Goal: Task Accomplishment & Management: Manage account settings

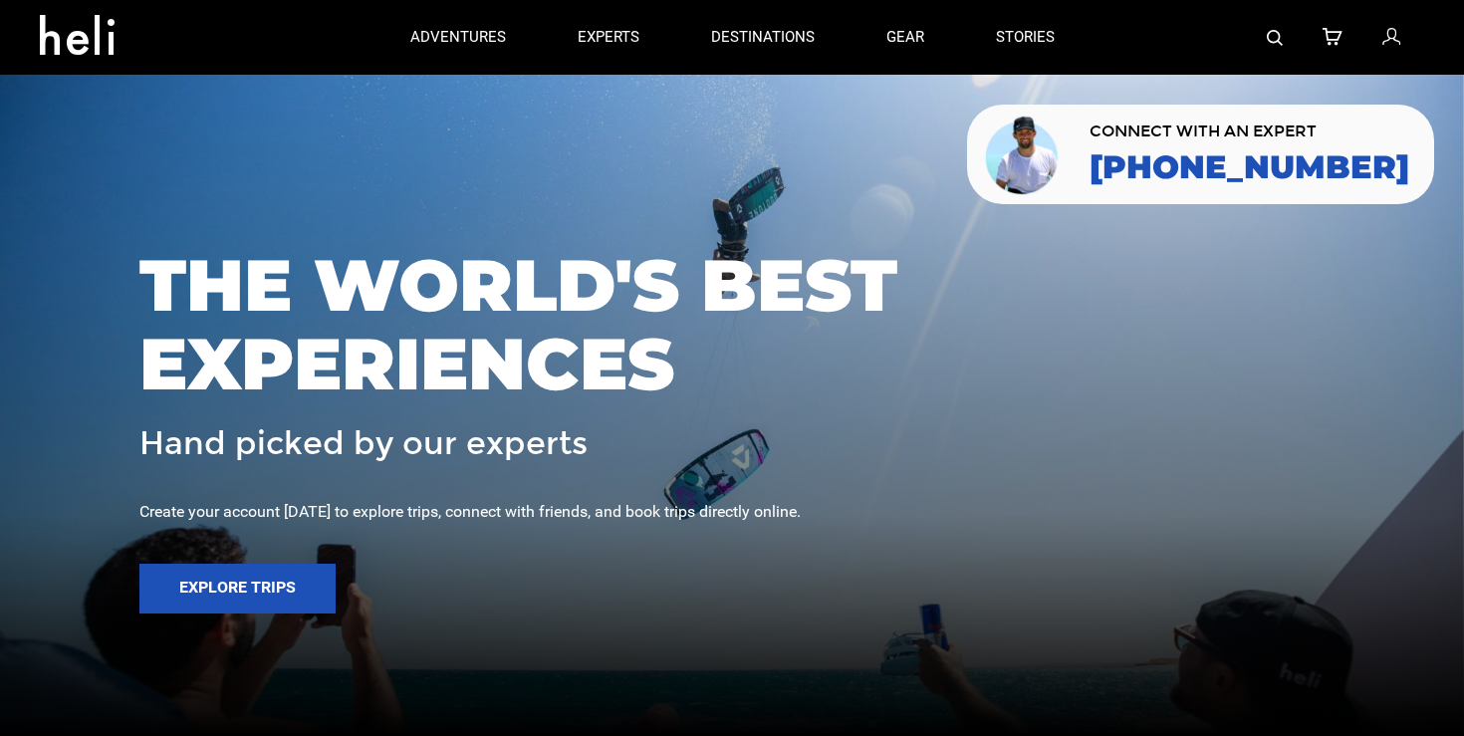
click at [1397, 28] on icon at bounding box center [1392, 38] width 18 height 26
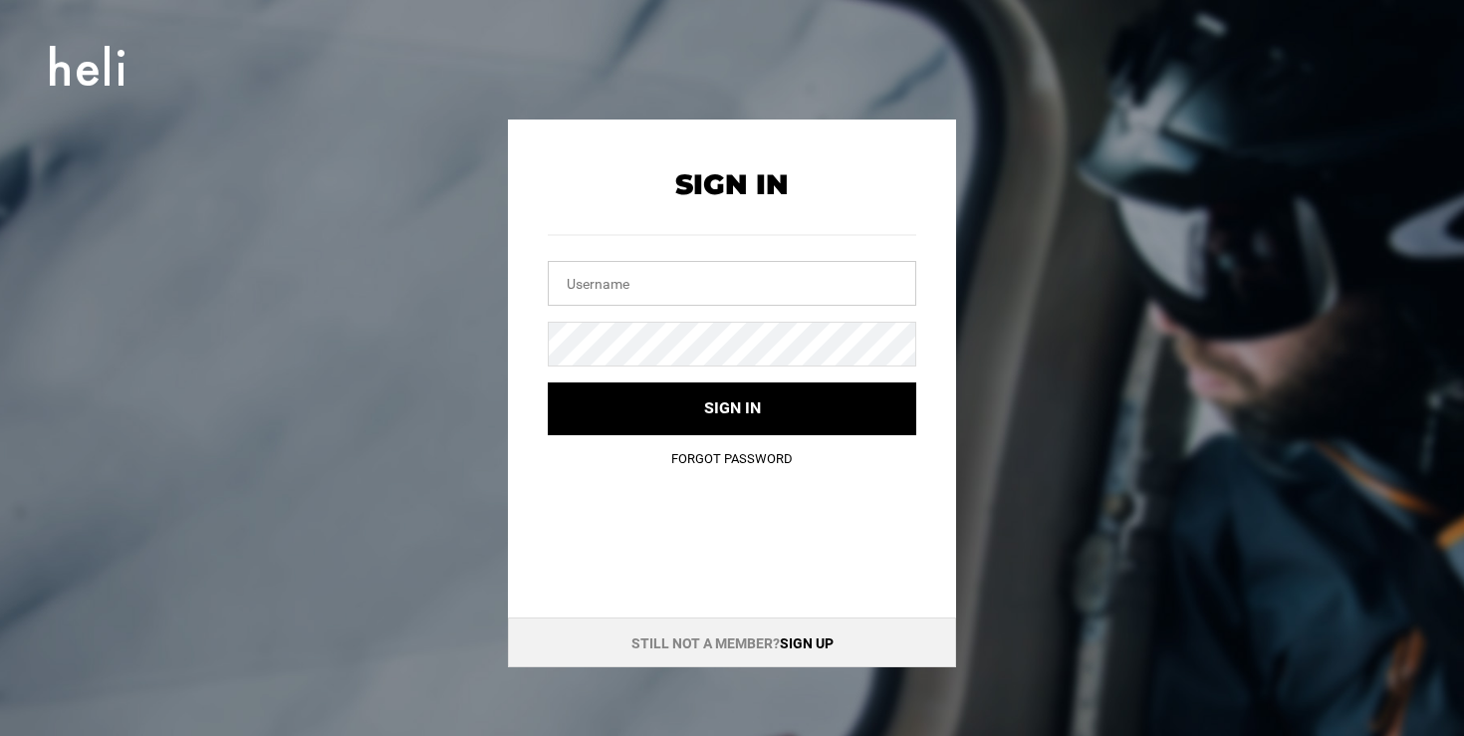
type input "[EMAIL_ADDRESS][DOMAIN_NAME]"
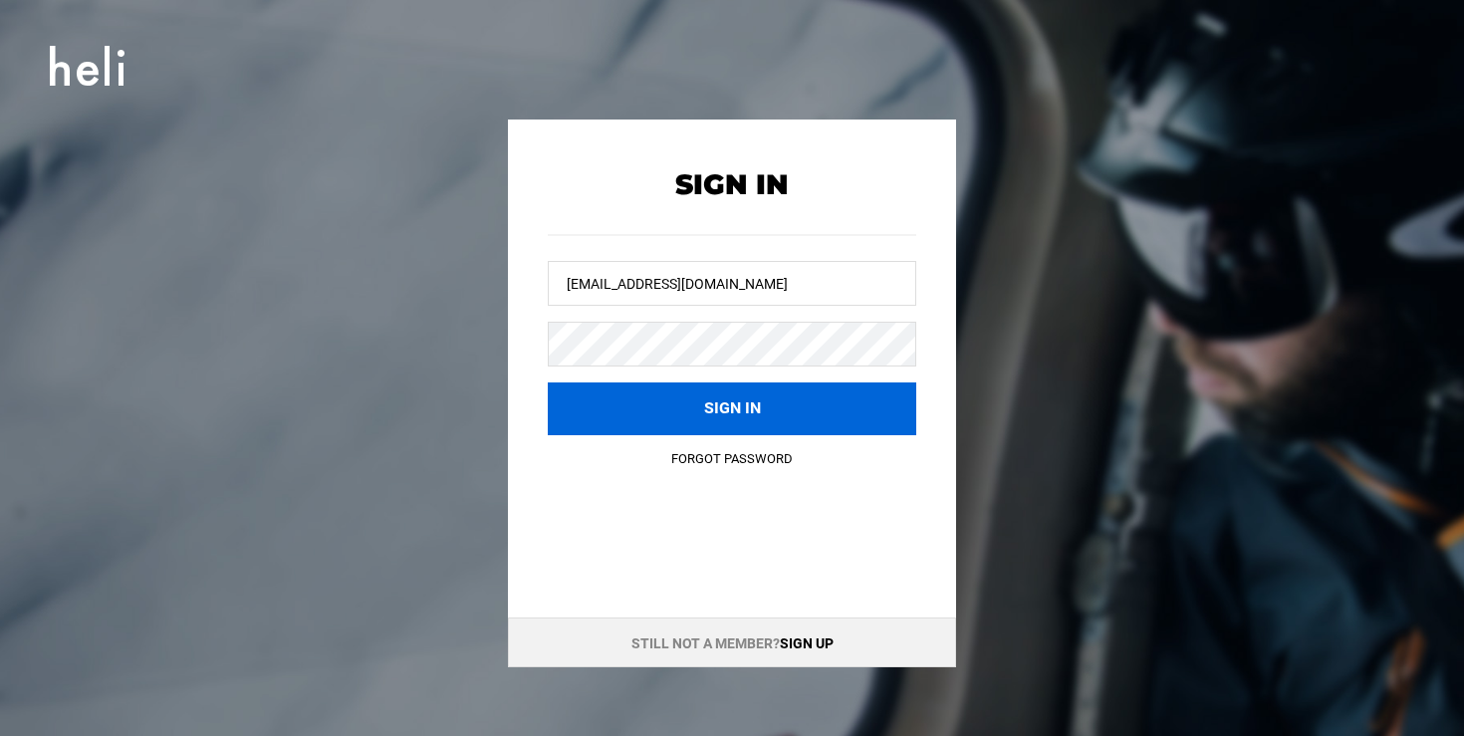
click at [799, 406] on button "Sign in" at bounding box center [732, 409] width 369 height 53
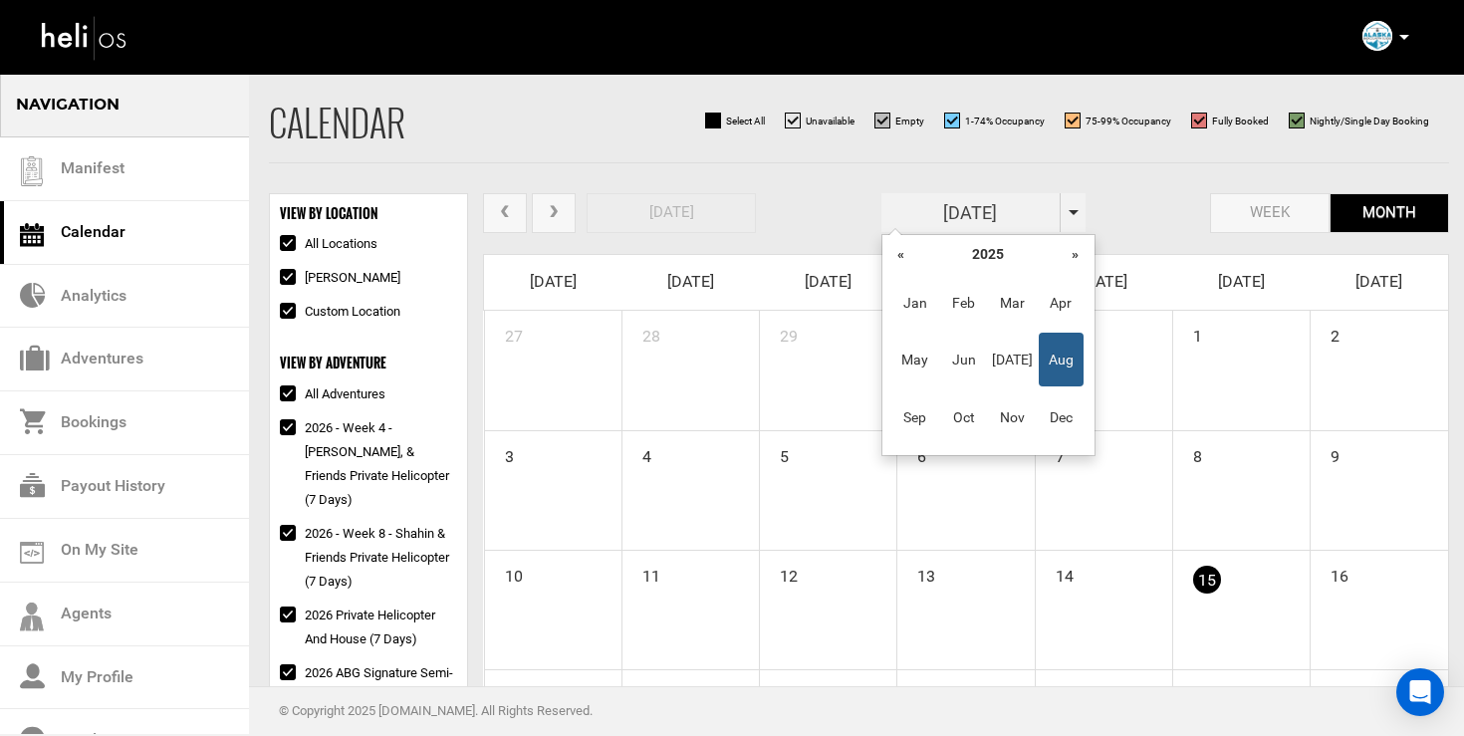
click at [973, 208] on input "[DATE]" at bounding box center [971, 212] width 179 height 39
click at [1073, 252] on th "»" at bounding box center [1076, 254] width 30 height 30
click at [963, 307] on span "Feb" at bounding box center [963, 303] width 45 height 54
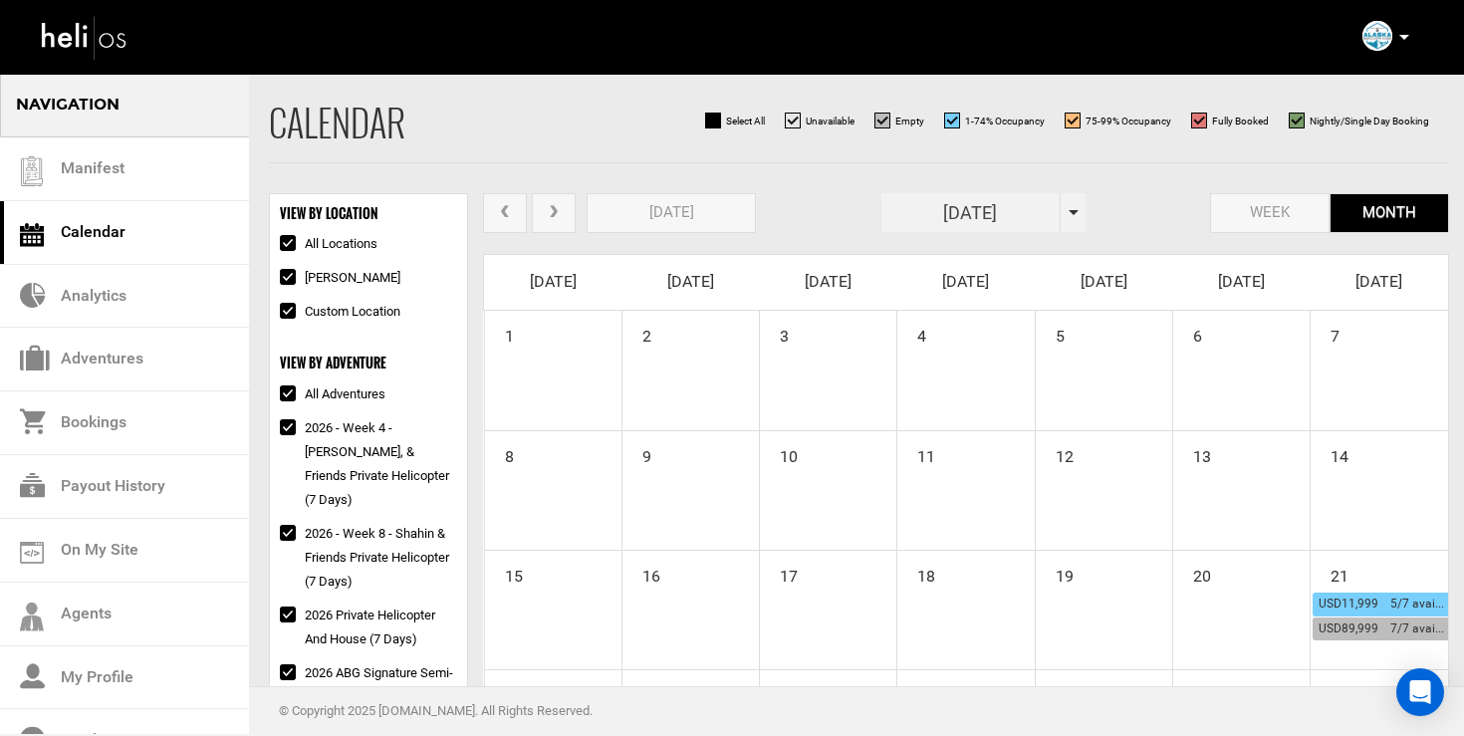
scroll to position [352, 0]
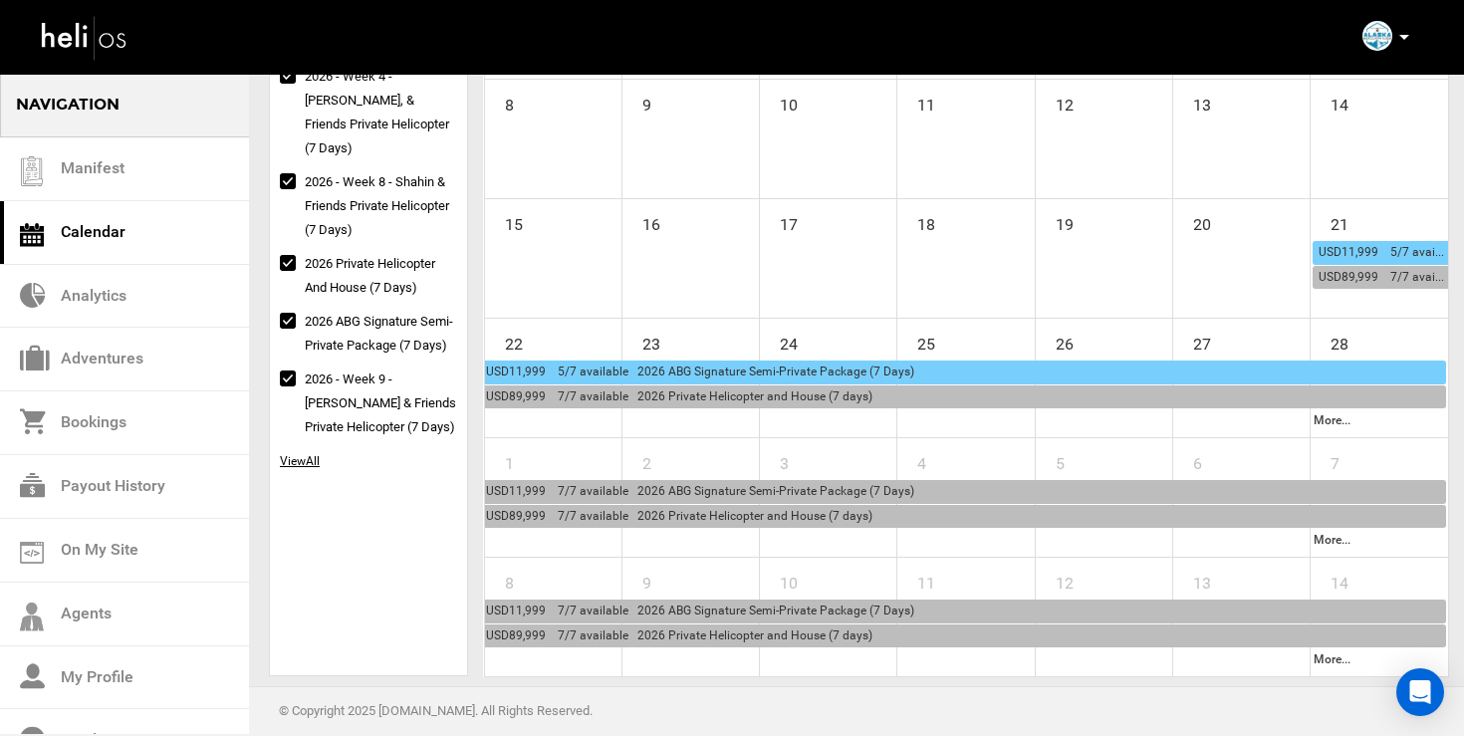
click at [691, 364] on div "USD11,999 5/7 available 2026 ABG Signature Semi-Private Package (7 Days)" at bounding box center [963, 373] width 954 height 22
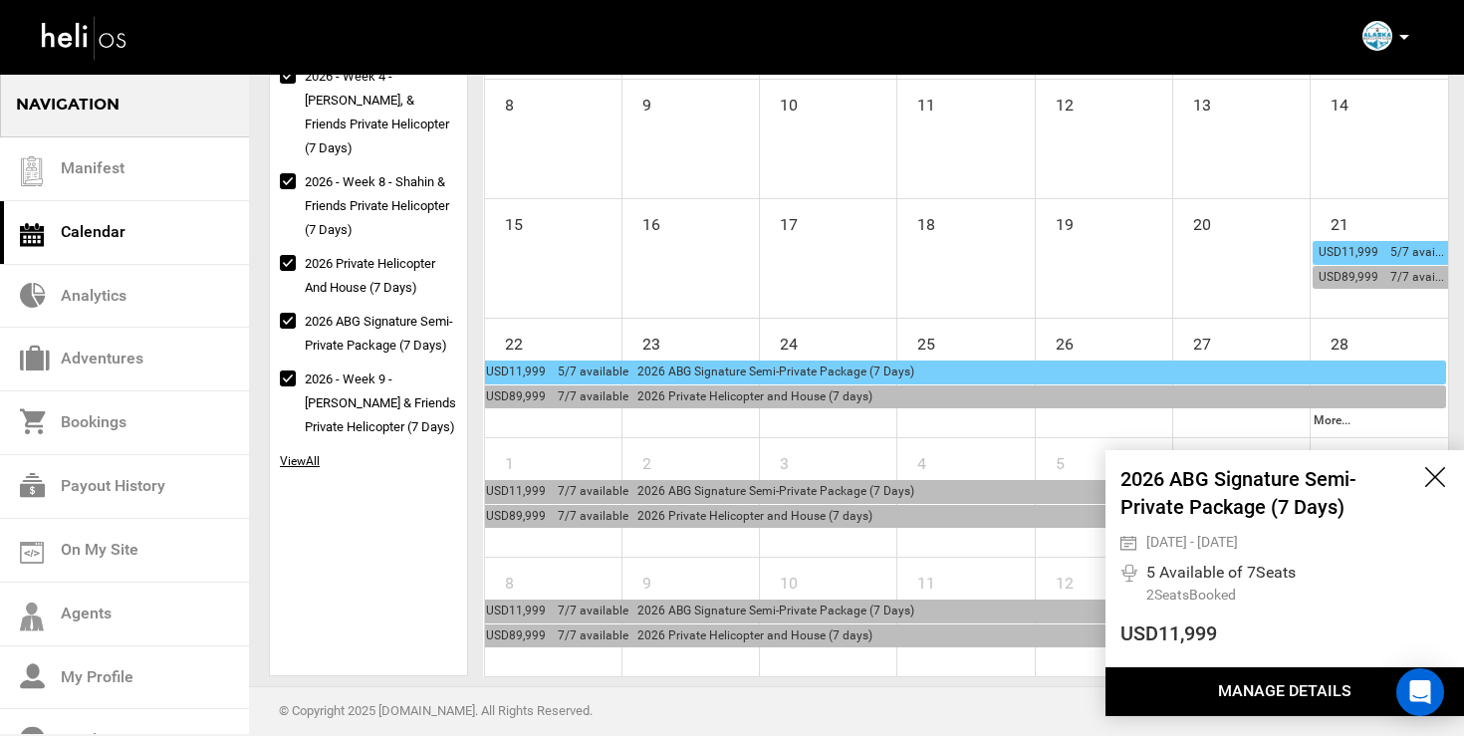
click at [1197, 686] on button "Manage Details" at bounding box center [1285, 691] width 359 height 49
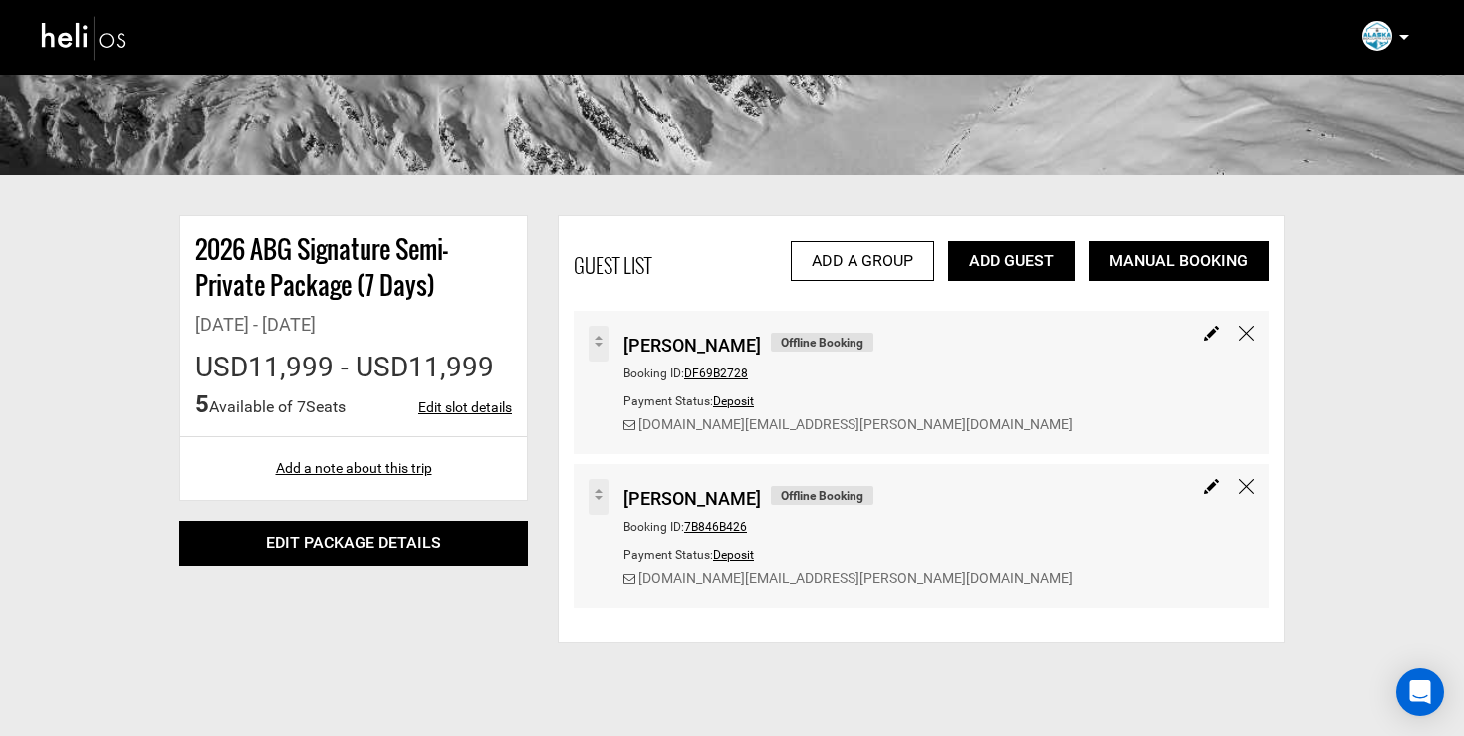
scroll to position [148, 0]
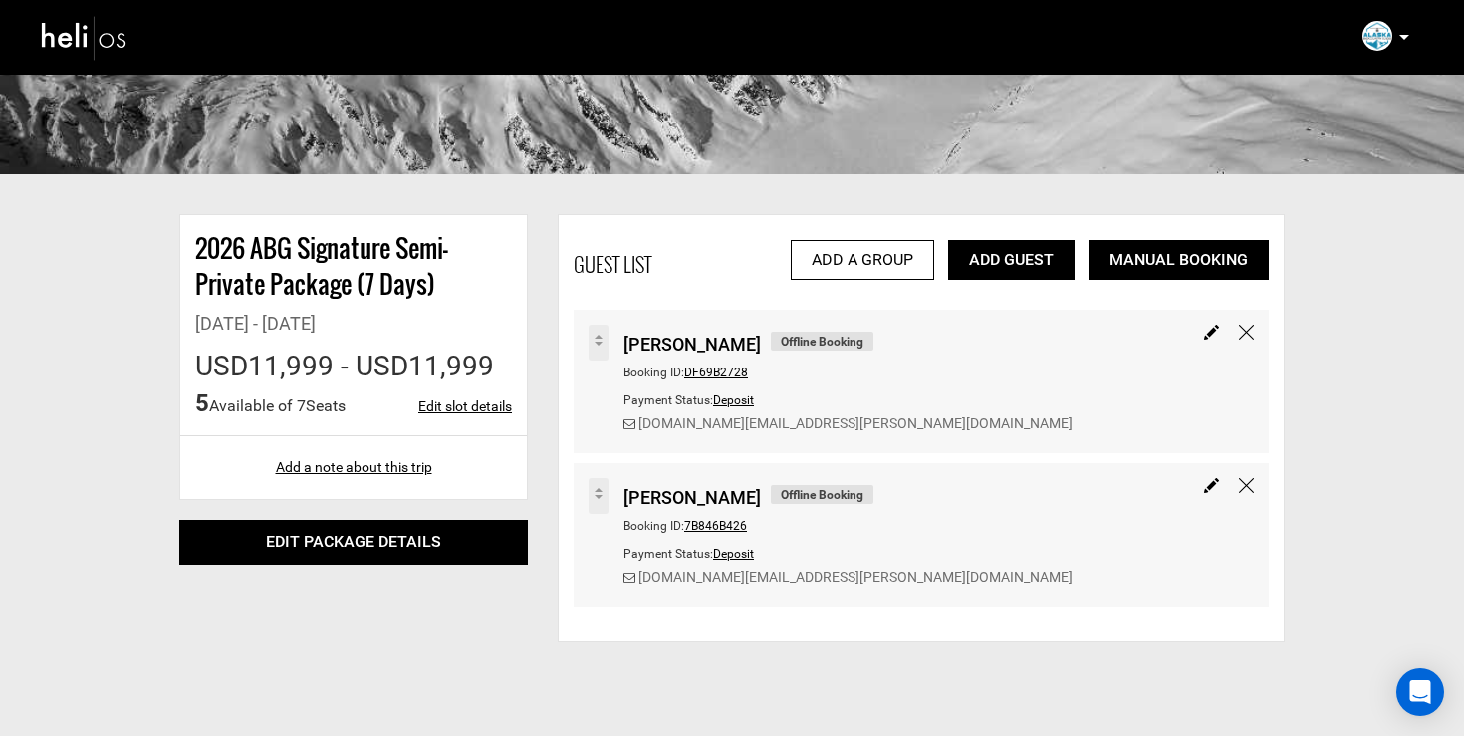
click at [459, 408] on link "Edit slot details" at bounding box center [465, 406] width 94 height 20
type input "[DATE]"
type input "10"
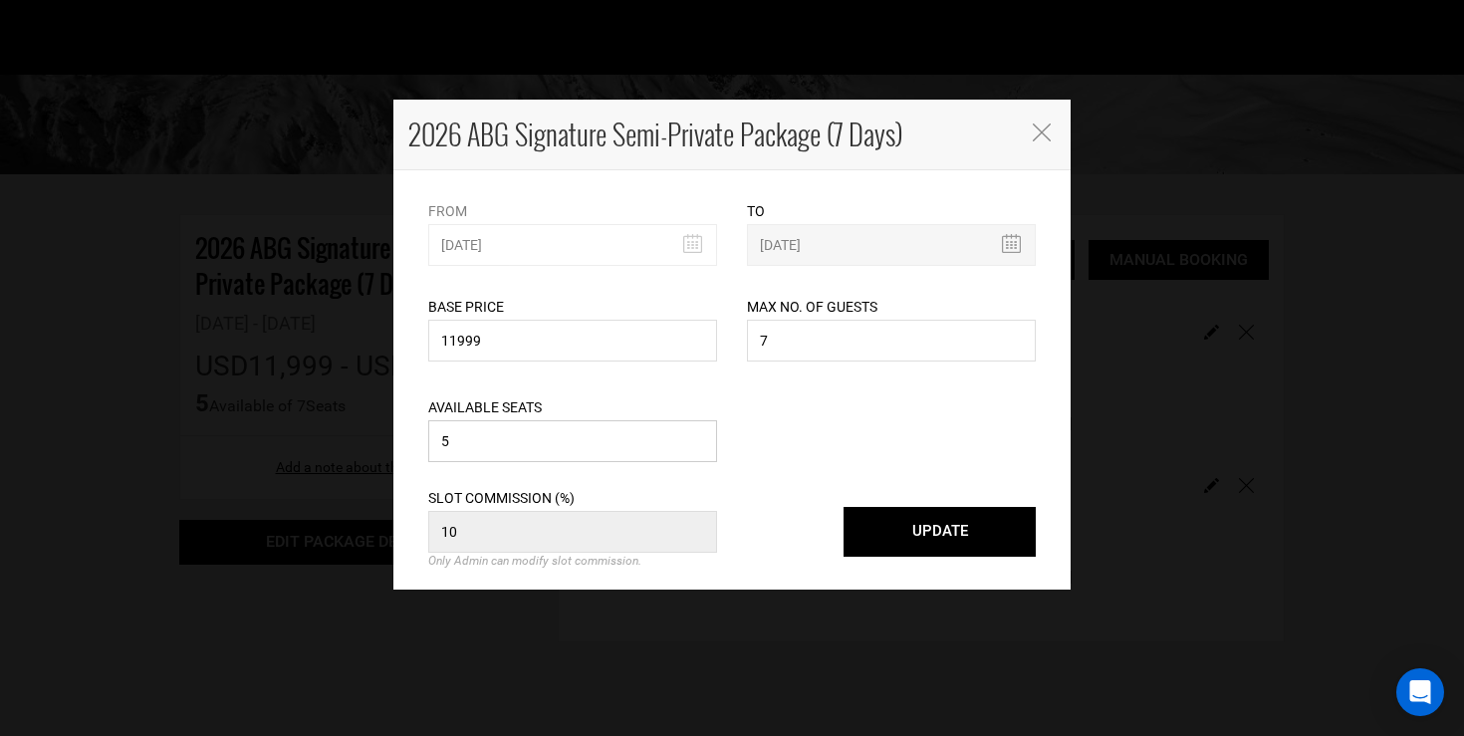
click at [477, 438] on input "5" at bounding box center [572, 441] width 289 height 42
type input "3"
click at [911, 534] on button "UPDATE" at bounding box center [940, 532] width 192 height 50
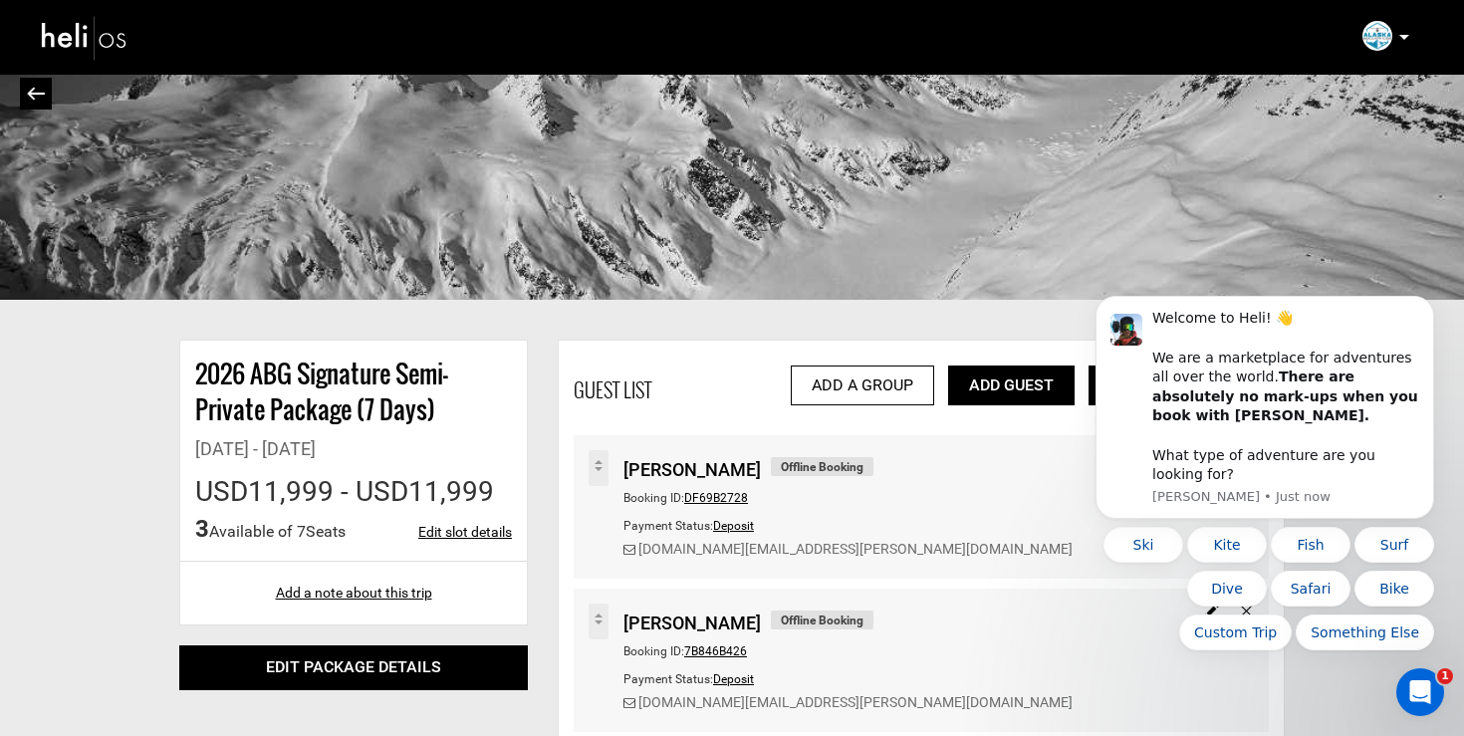
scroll to position [0, 0]
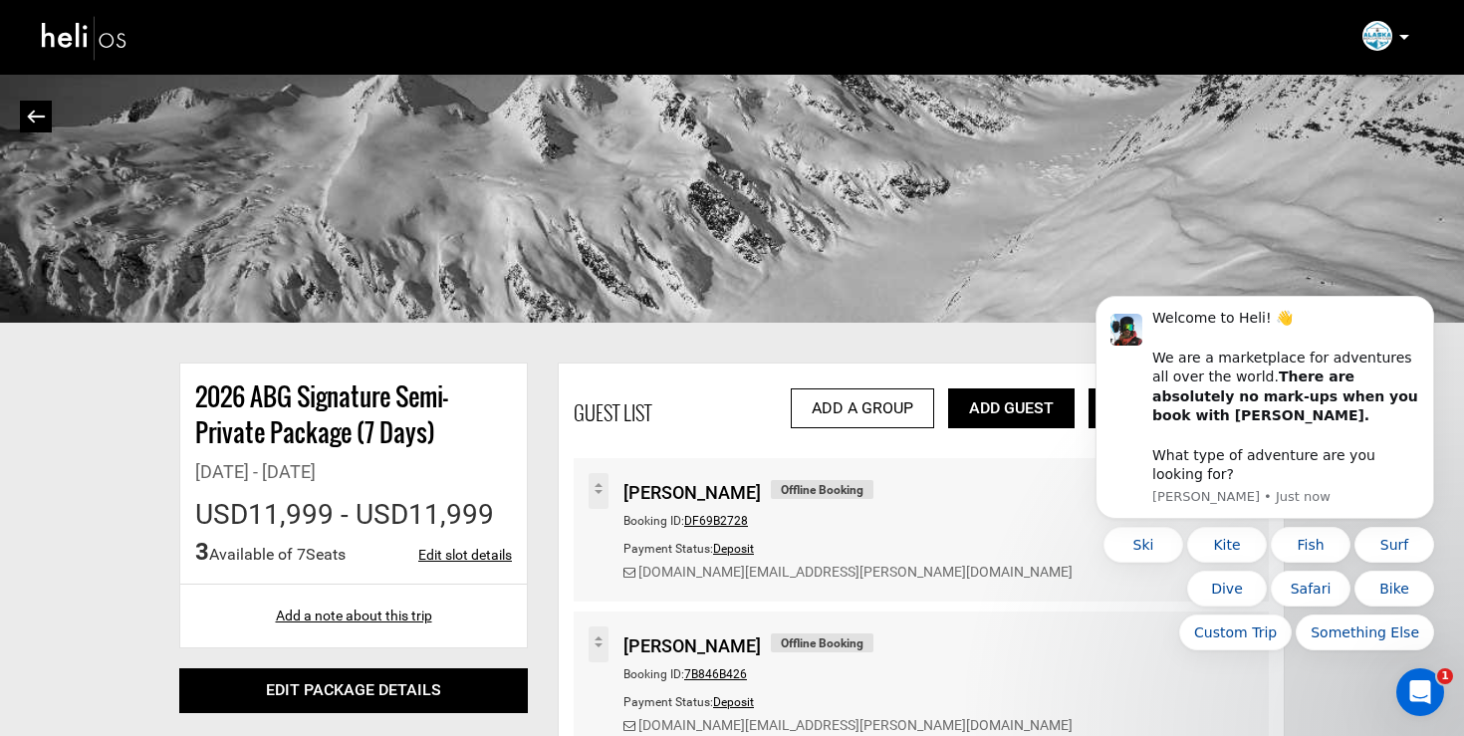
click at [42, 117] on img at bounding box center [36, 117] width 19 height 14
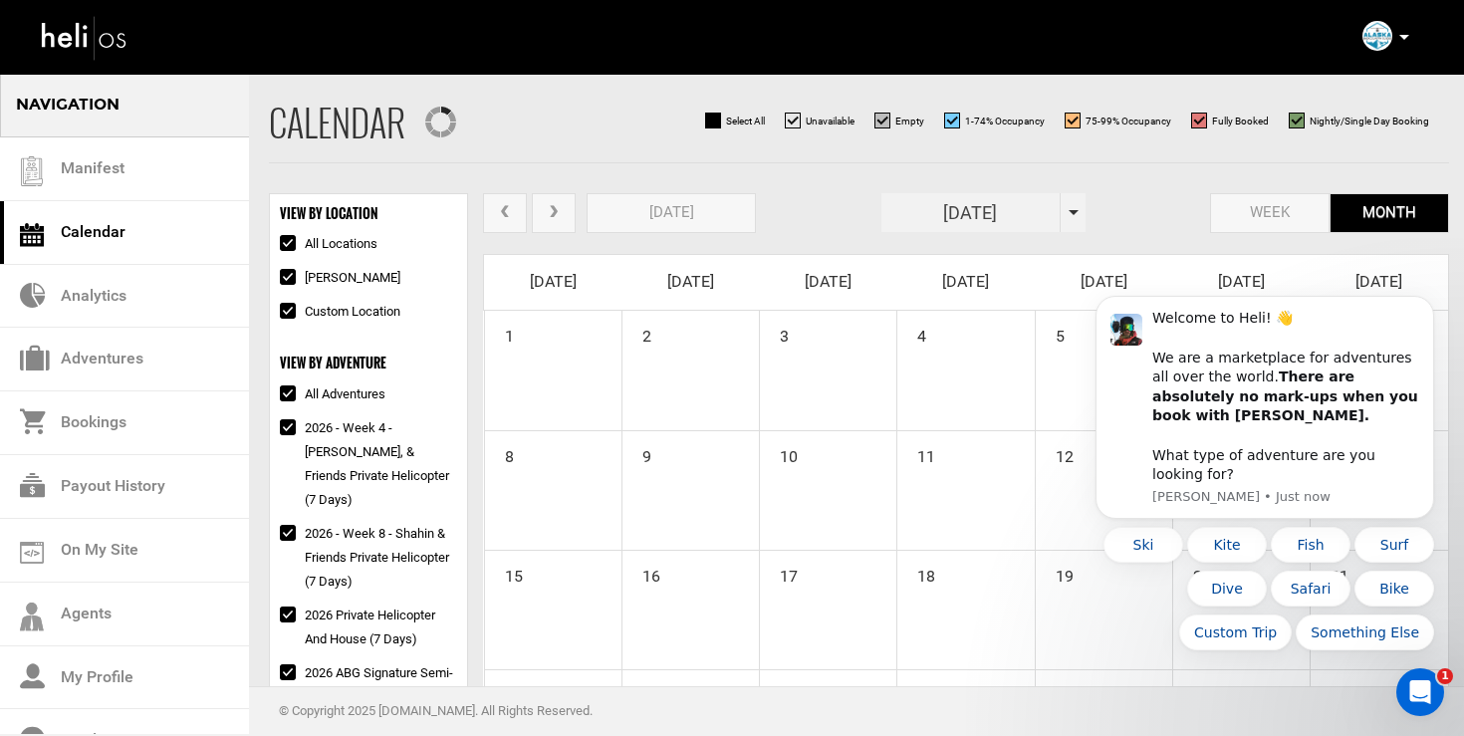
checkbox input "true"
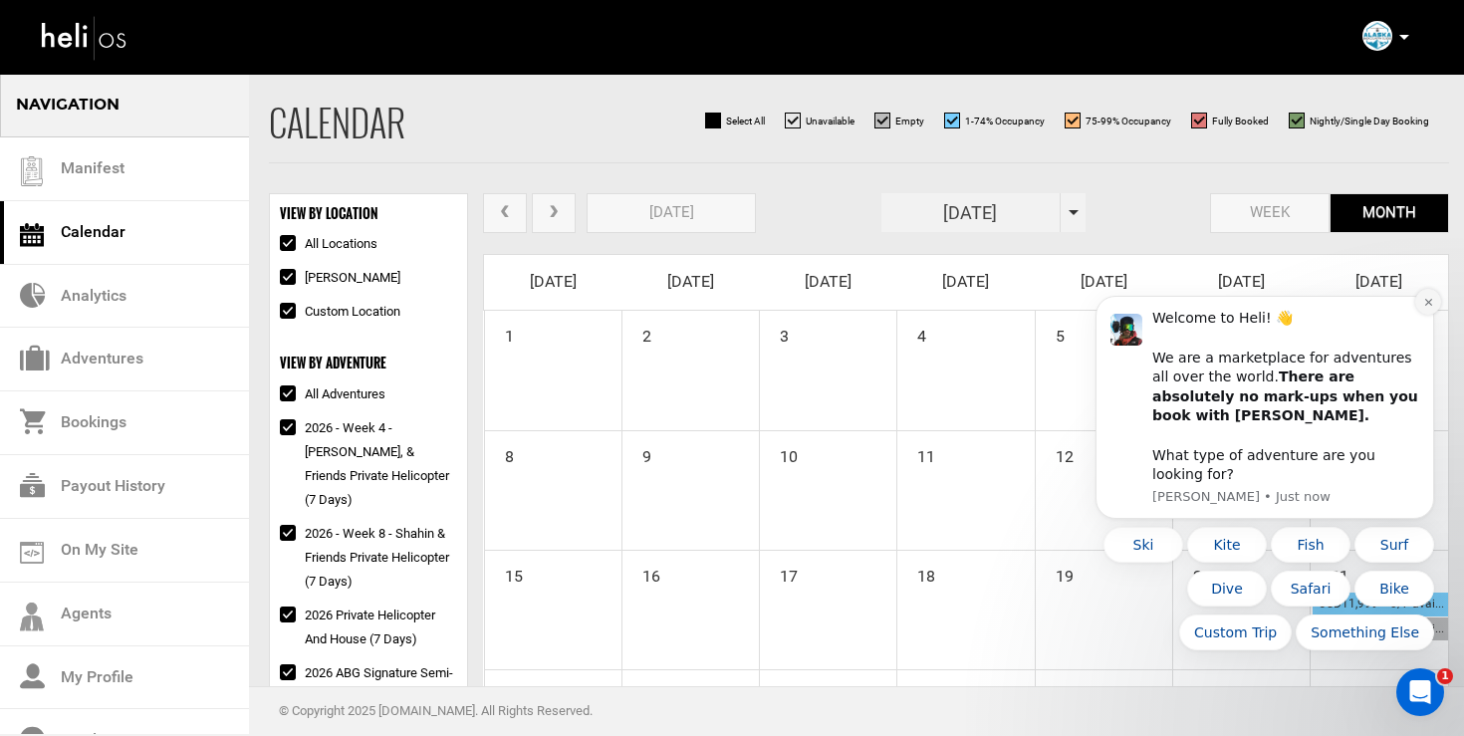
click at [1432, 308] on icon "Dismiss notification" at bounding box center [1428, 302] width 11 height 11
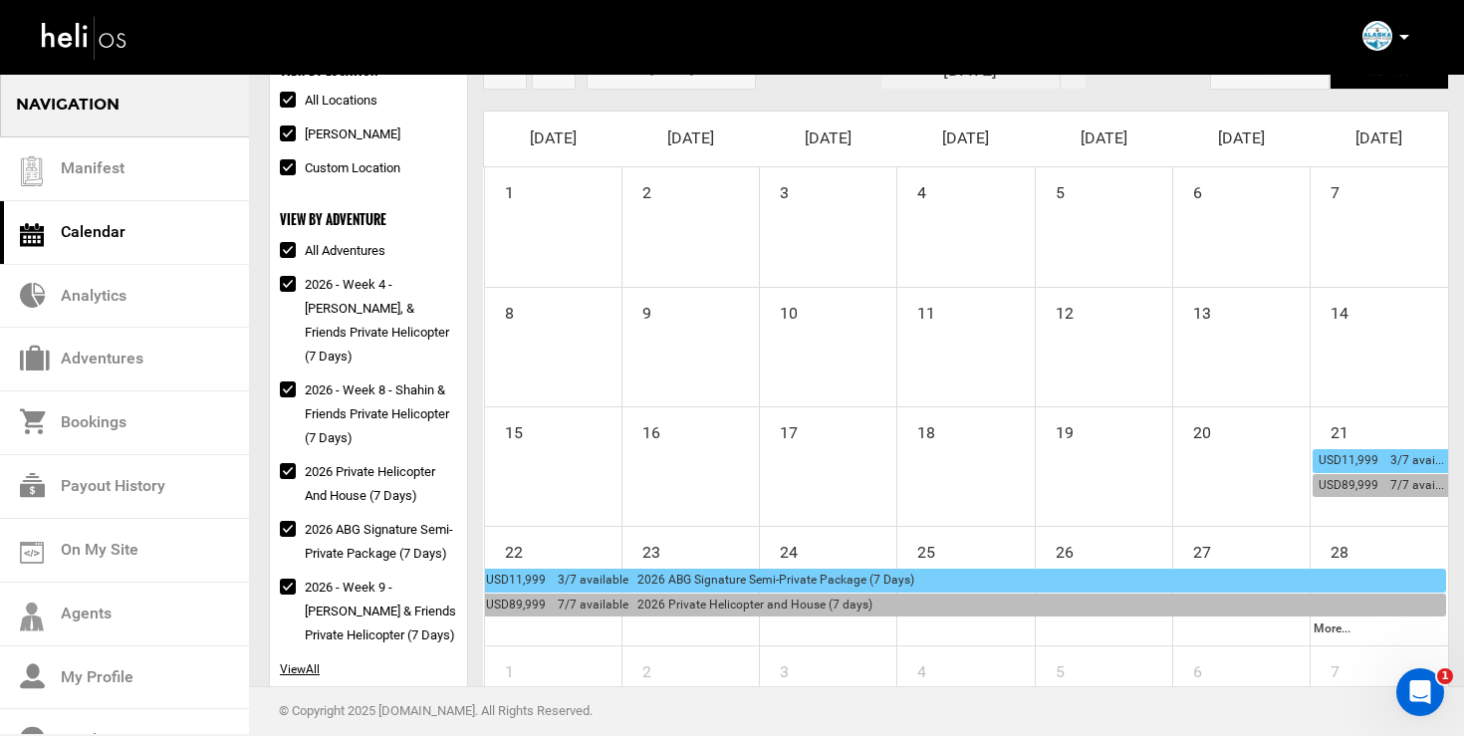
scroll to position [30, 0]
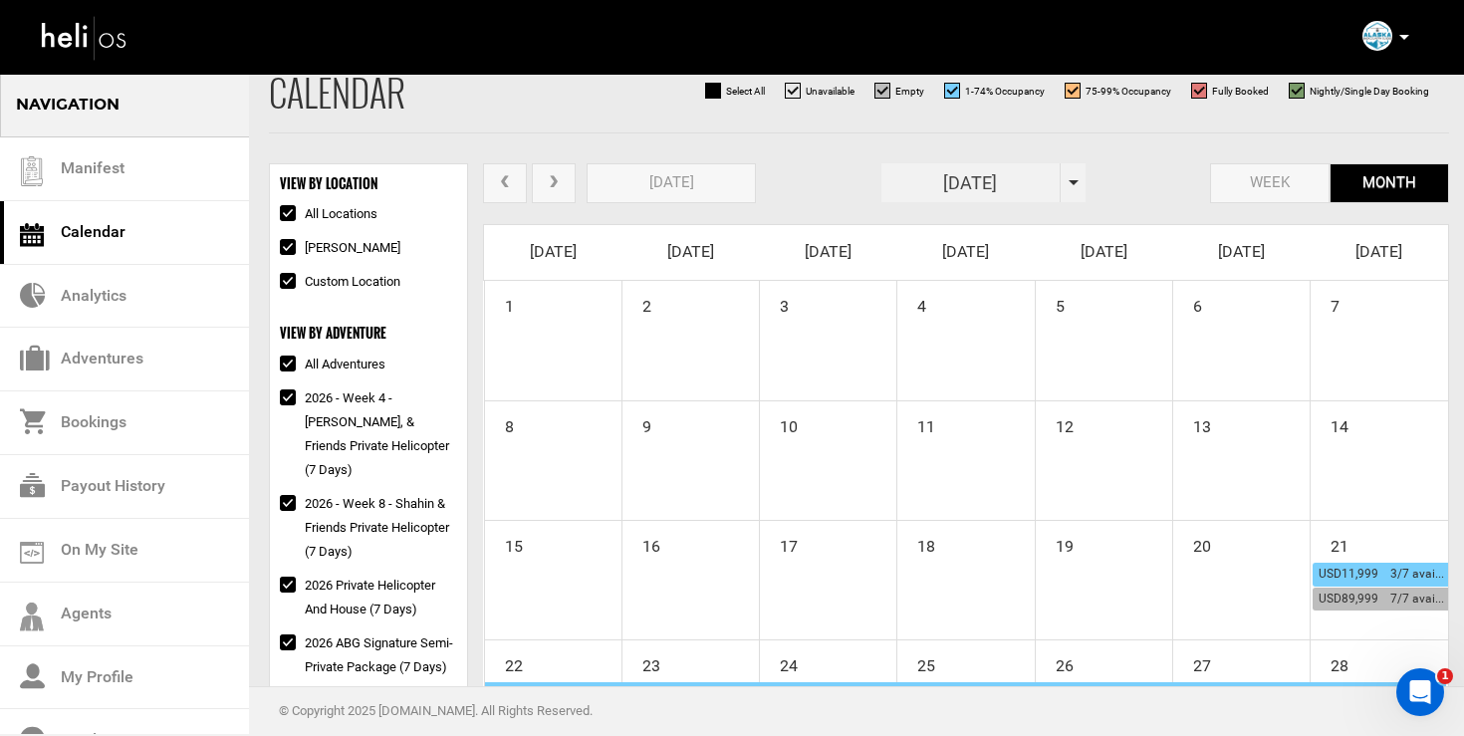
click at [555, 185] on span "next" at bounding box center [554, 182] width 18 height 15
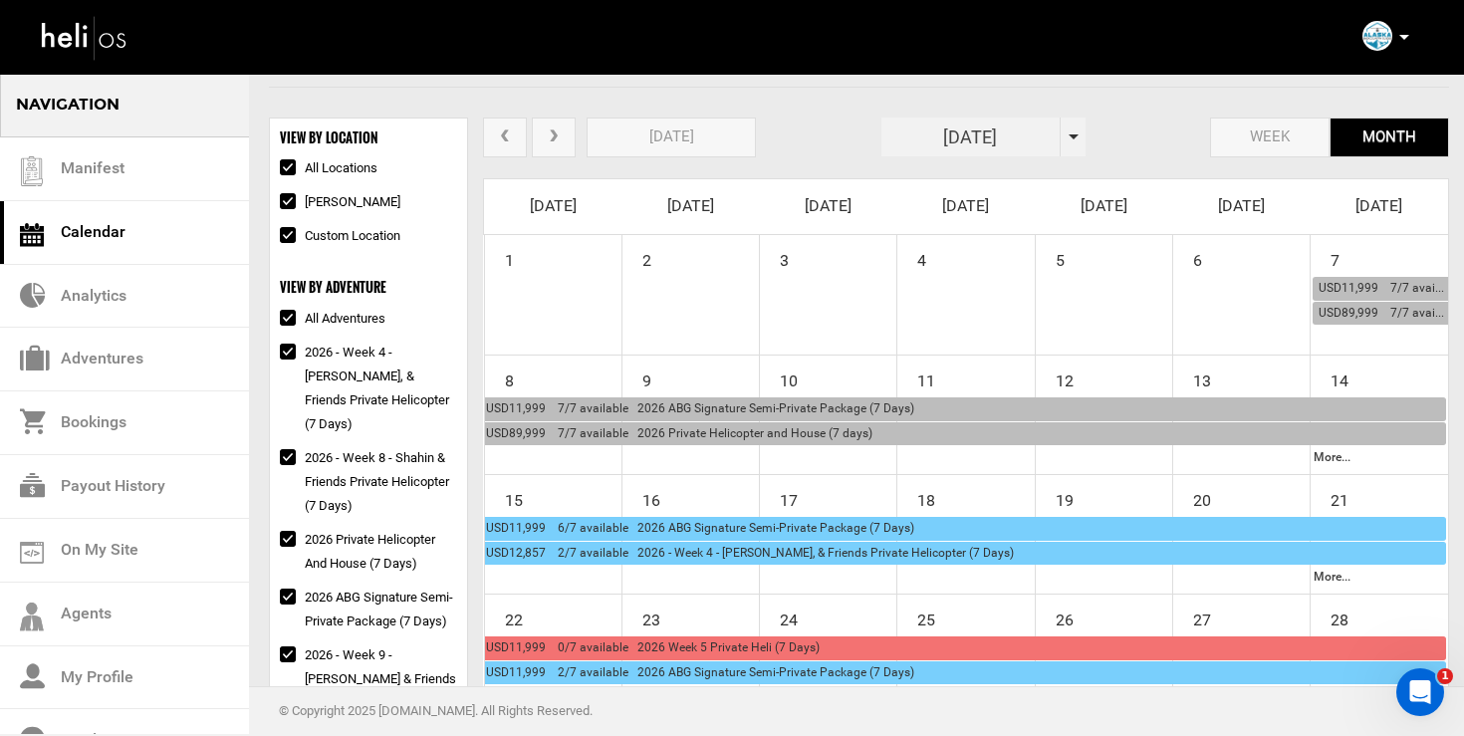
scroll to position [0, 0]
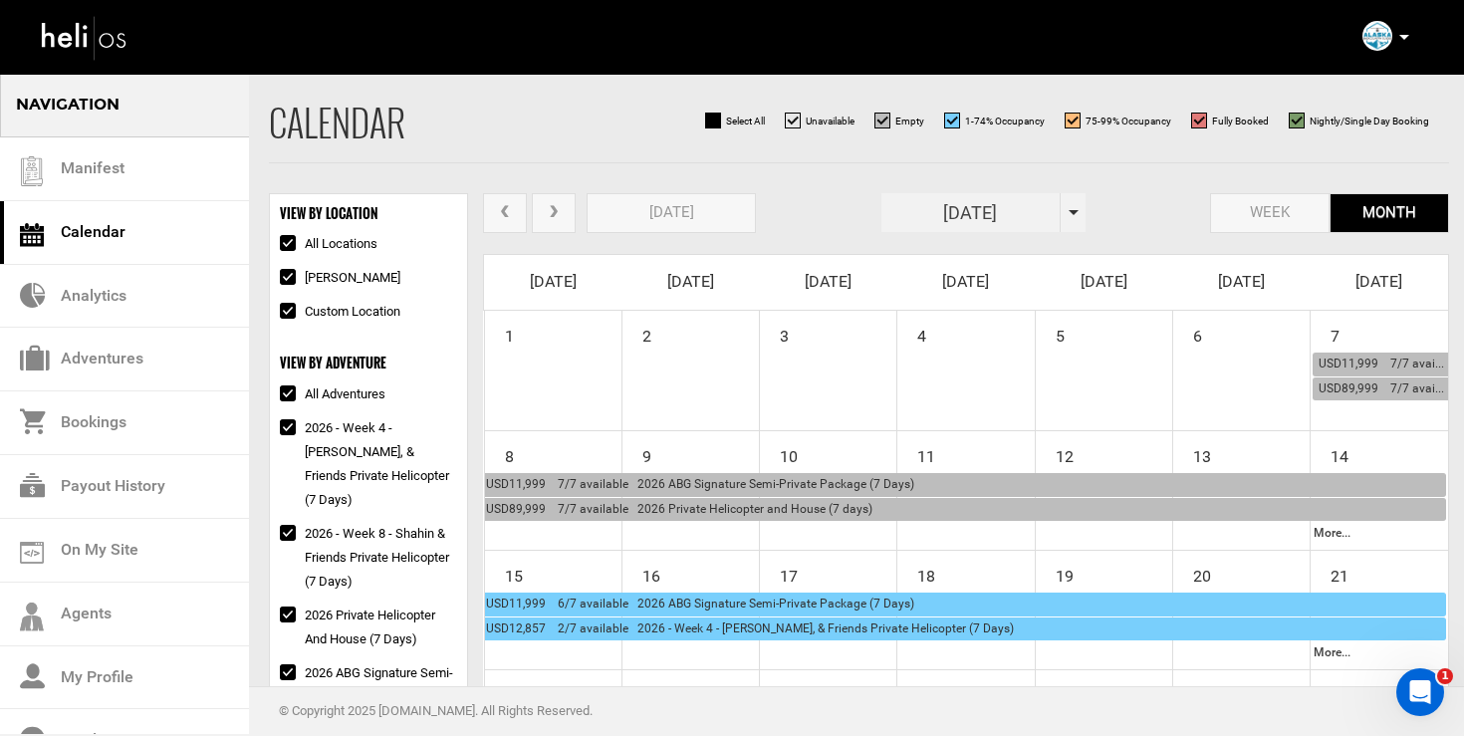
click at [557, 210] on span "next" at bounding box center [554, 212] width 18 height 15
